Goal: Use online tool/utility: Use online tool/utility

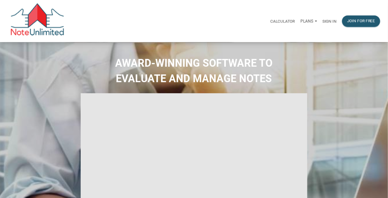
click at [334, 21] on p "Sign in" at bounding box center [329, 21] width 14 height 5
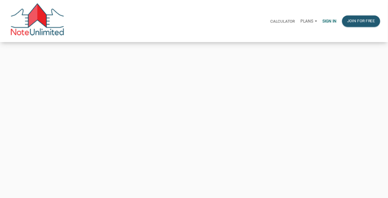
type input "[EMAIL_ADDRESS][DOMAIN_NAME]"
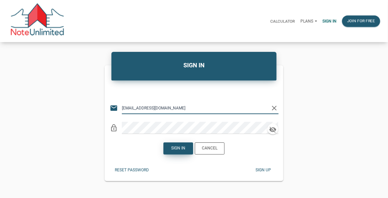
click at [179, 146] on div "Sign in" at bounding box center [178, 149] width 14 height 6
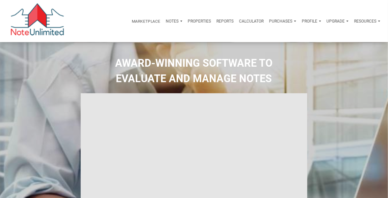
click at [251, 21] on p "Calculator" at bounding box center [251, 21] width 25 height 5
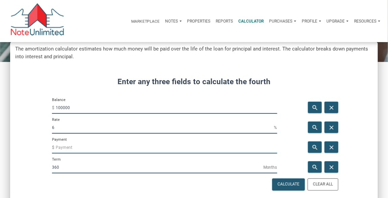
scroll to position [49, 0]
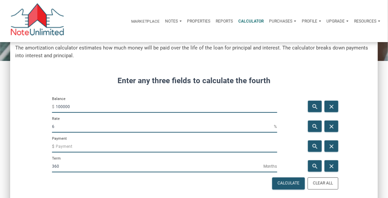
drag, startPoint x: 73, startPoint y: 109, endPoint x: 37, endPoint y: 110, distance: 35.1
drag, startPoint x: 74, startPoint y: 106, endPoint x: 44, endPoint y: 108, distance: 30.8
click at [47, 108] on div "Balance $ 100000" at bounding box center [164, 107] width 235 height 20
type input "75000"
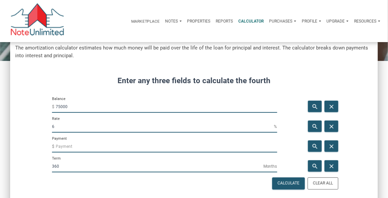
click at [58, 129] on input "6" at bounding box center [163, 127] width 222 height 12
drag, startPoint x: 58, startPoint y: 129, endPoint x: 42, endPoint y: 128, distance: 16.6
type input "10"
drag, startPoint x: 312, startPoint y: 145, endPoint x: 175, endPoint y: 138, distance: 137.9
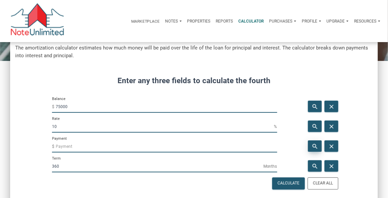
click at [312, 145] on icon "search" at bounding box center [315, 146] width 8 height 7
type input "-658.18"
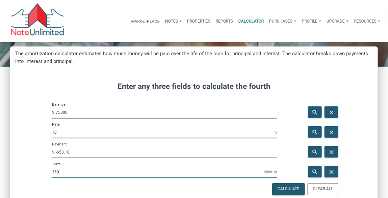
drag, startPoint x: 70, startPoint y: 154, endPoint x: 47, endPoint y: 152, distance: 23.4
click at [56, 153] on input "-658.18" at bounding box center [166, 152] width 221 height 12
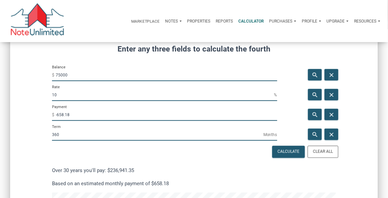
scroll to position [81, 0]
drag, startPoint x: 57, startPoint y: 75, endPoint x: 63, endPoint y: 73, distance: 6.6
click at [61, 73] on input "75000" at bounding box center [166, 75] width 221 height 12
drag, startPoint x: 55, startPoint y: 75, endPoint x: 60, endPoint y: 73, distance: 5.5
click at [60, 73] on div "Balance $ 75000" at bounding box center [164, 72] width 225 height 17
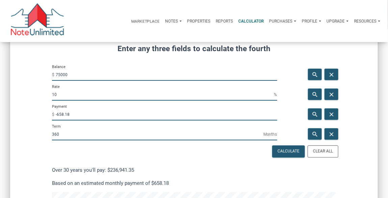
drag, startPoint x: 60, startPoint y: 74, endPoint x: 52, endPoint y: 75, distance: 7.9
click at [52, 75] on div "Balance $ 75000" at bounding box center [164, 72] width 225 height 17
click at [56, 74] on input "75000" at bounding box center [166, 75] width 221 height 12
drag, startPoint x: 56, startPoint y: 74, endPoint x: 63, endPoint y: 73, distance: 7.2
click at [63, 73] on input "75000" at bounding box center [166, 75] width 221 height 12
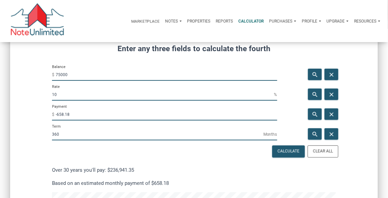
click at [70, 77] on input "75000" at bounding box center [166, 75] width 221 height 12
drag, startPoint x: 70, startPoint y: 75, endPoint x: 45, endPoint y: 74, distance: 25.4
click at [49, 74] on div "Balance $ 75000" at bounding box center [164, 74] width 235 height 20
type input "81000"
drag, startPoint x: 75, startPoint y: 117, endPoint x: 53, endPoint y: 118, distance: 22.0
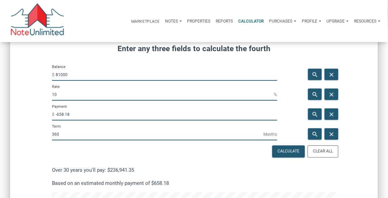
click at [53, 118] on div "Payment $ -658.18" at bounding box center [164, 112] width 225 height 17
drag, startPoint x: 63, startPoint y: 96, endPoint x: 35, endPoint y: 93, distance: 27.8
type input "0"
click at [312, 115] on icon "search" at bounding box center [315, 114] width 8 height 7
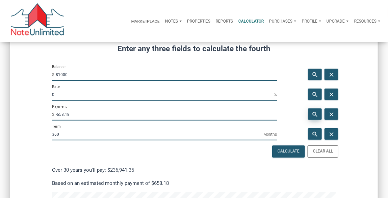
type input "-225"
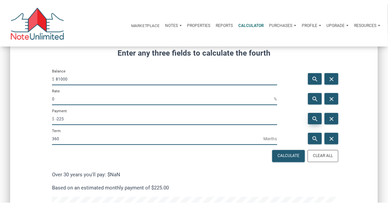
scroll to position [548, 368]
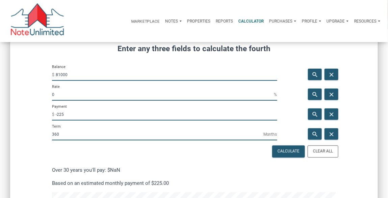
drag, startPoint x: 66, startPoint y: 116, endPoint x: 47, endPoint y: 116, distance: 18.9
click at [54, 116] on div "Payment $ -225" at bounding box center [164, 112] width 225 height 17
drag, startPoint x: 64, startPoint y: 116, endPoint x: 57, endPoint y: 116, distance: 6.8
click at [57, 116] on input "-225" at bounding box center [166, 115] width 221 height 12
drag, startPoint x: 60, startPoint y: 91, endPoint x: 53, endPoint y: 92, distance: 7.8
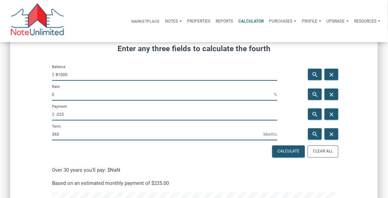
click at [54, 92] on input "0" at bounding box center [163, 95] width 222 height 12
drag, startPoint x: 65, startPoint y: 75, endPoint x: 43, endPoint y: 76, distance: 22.6
click at [50, 74] on div "Balance $ 81000" at bounding box center [164, 74] width 235 height 20
